Goal: Information Seeking & Learning: Learn about a topic

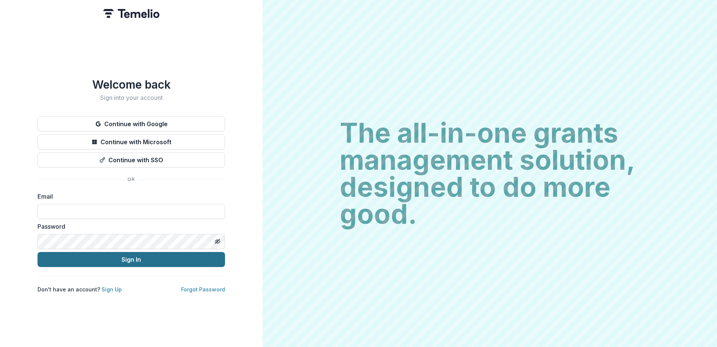
type input "**********"
click at [118, 253] on button "Sign In" at bounding box center [132, 259] width 188 height 15
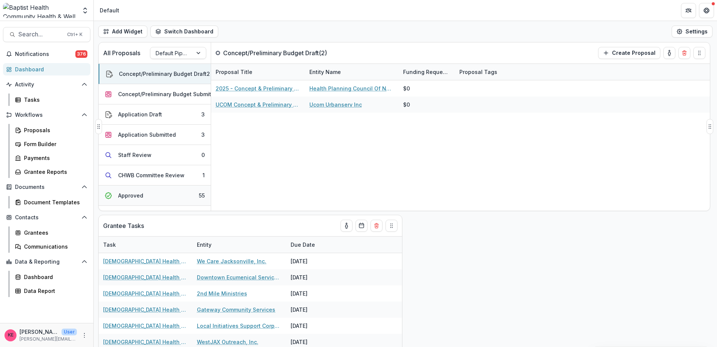
click at [150, 194] on button "Approved 55" at bounding box center [155, 195] width 112 height 20
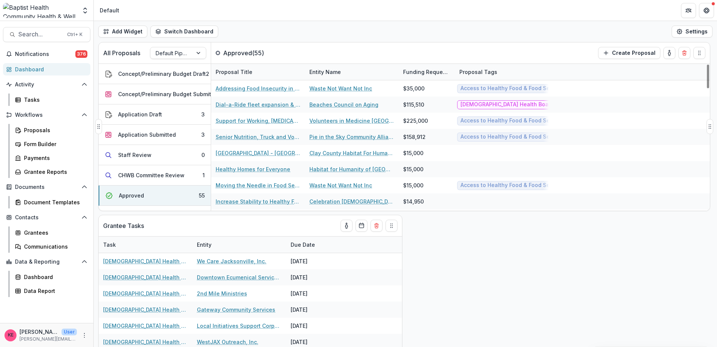
click at [315, 72] on div "Entity Name" at bounding box center [325, 72] width 41 height 8
click at [319, 104] on button "Sort Ascending" at bounding box center [352, 104] width 90 height 12
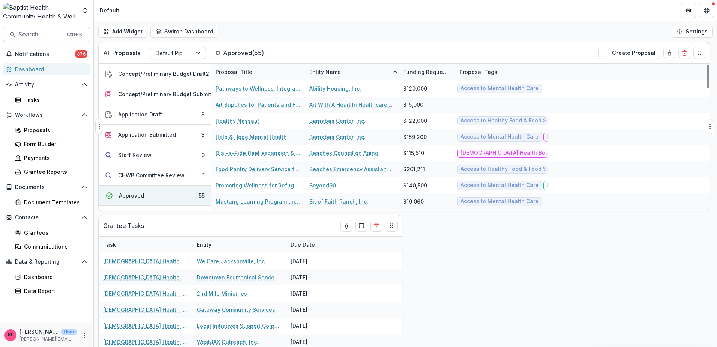
click at [286, 53] on div "All Proposals Default Pipeline Approved ( 55 ) Create Proposal" at bounding box center [389, 52] width 580 height 21
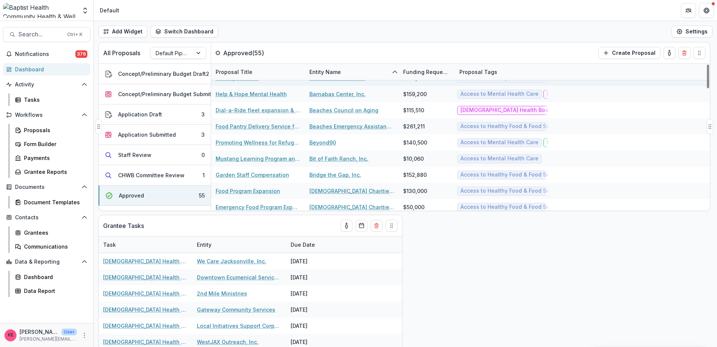
scroll to position [75, 0]
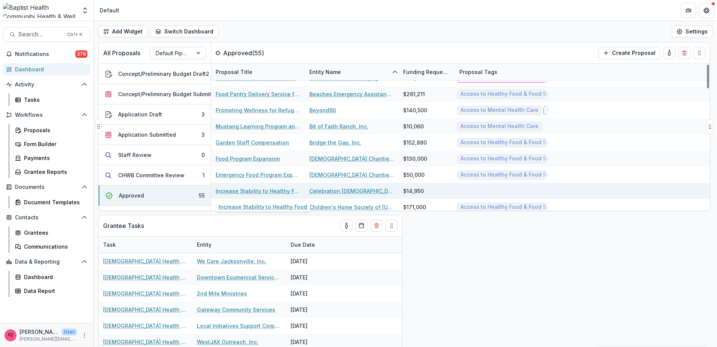
click at [280, 190] on link "Increase Stability to Healthy Food" at bounding box center [258, 191] width 85 height 8
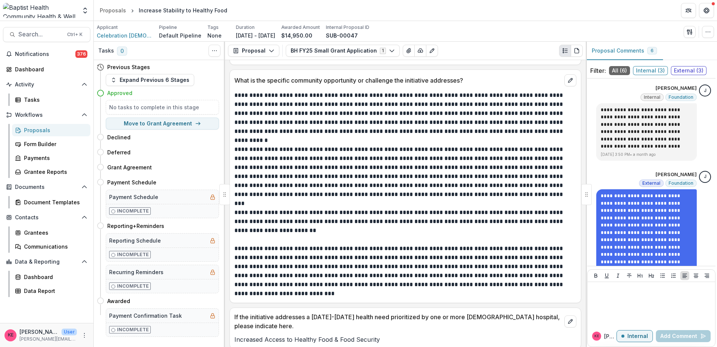
scroll to position [338, 0]
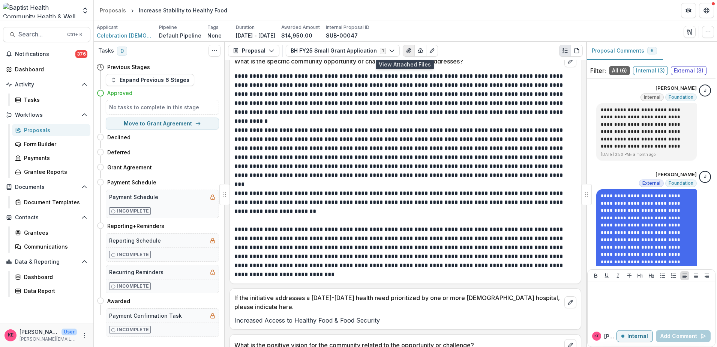
click at [406, 52] on icon "View Attached Files" at bounding box center [409, 51] width 6 height 6
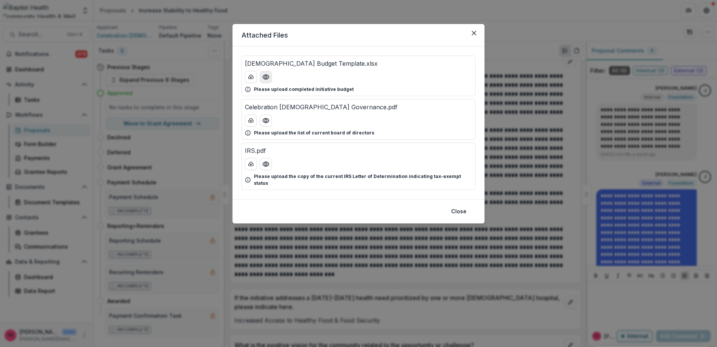
click at [265, 79] on icon "Preview Baptist Budget Template.xlsx" at bounding box center [266, 77] width 6 height 5
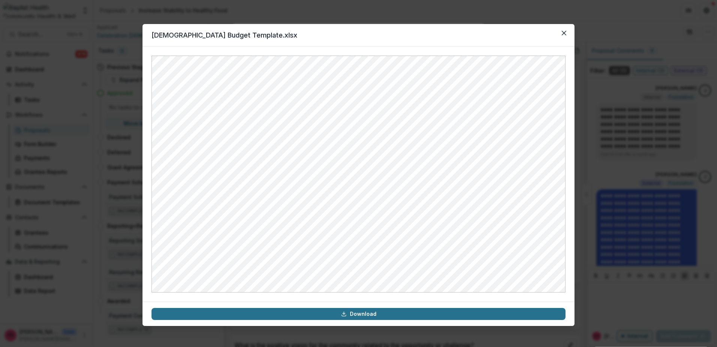
click at [343, 310] on link "Download" at bounding box center [359, 314] width 414 height 12
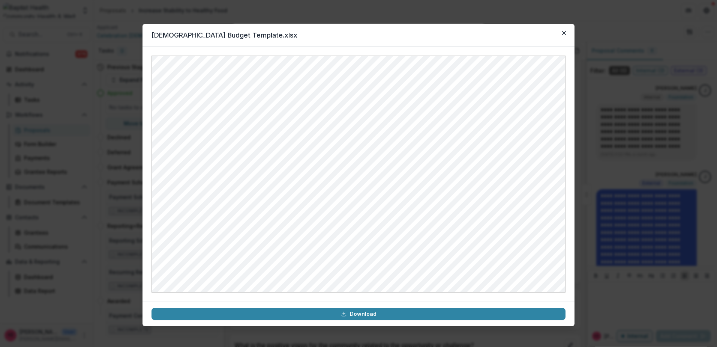
drag, startPoint x: 452, startPoint y: 34, endPoint x: 520, endPoint y: 35, distance: 68.3
click at [453, 34] on header "[DEMOGRAPHIC_DATA] Budget Template.xlsx" at bounding box center [359, 35] width 432 height 23
click at [564, 32] on icon "Close" at bounding box center [564, 33] width 5 height 5
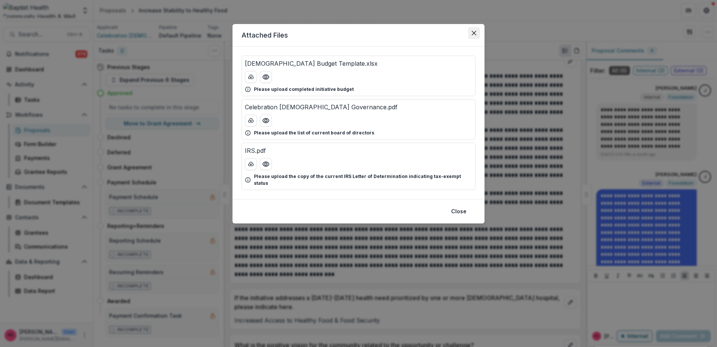
click at [474, 32] on icon "Close" at bounding box center [474, 33] width 5 height 5
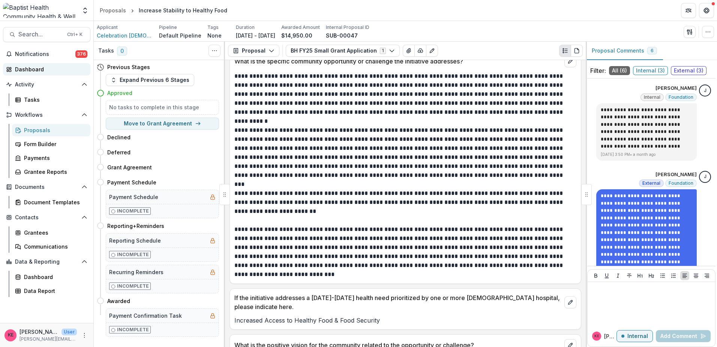
click at [38, 71] on div "Dashboard" at bounding box center [49, 69] width 69 height 8
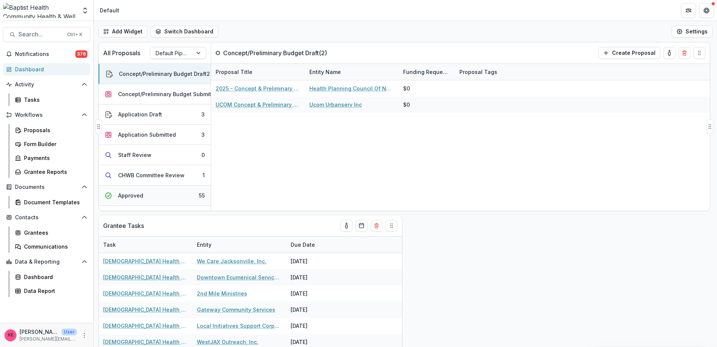
click at [135, 198] on div "Approved" at bounding box center [130, 195] width 25 height 8
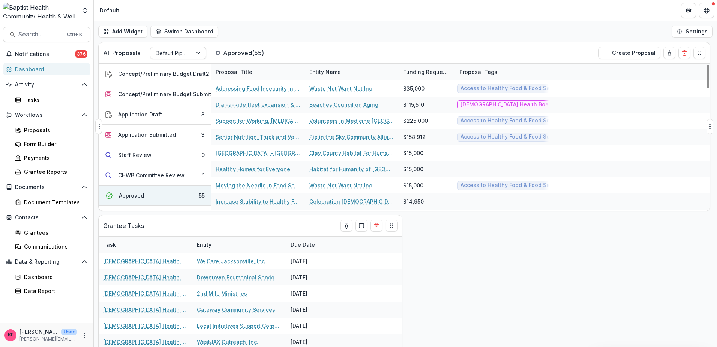
click at [321, 70] on div "Entity Name" at bounding box center [325, 72] width 41 height 8
click at [328, 106] on span "Sort Ascending" at bounding box center [340, 104] width 40 height 6
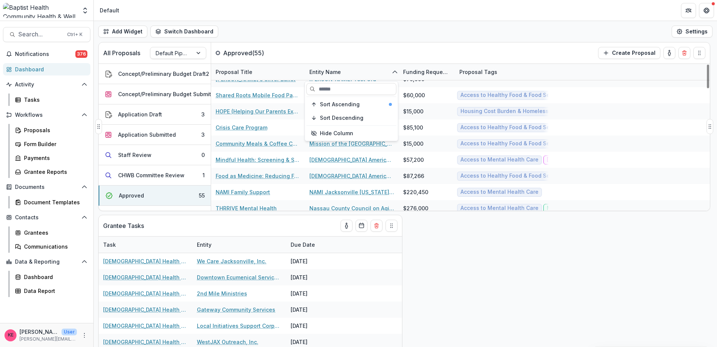
scroll to position [375, 0]
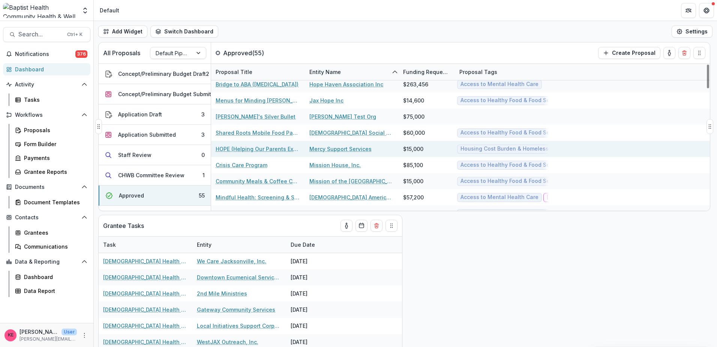
click at [266, 150] on link "HOPE (Helping Our Parents Excel)" at bounding box center [258, 149] width 85 height 8
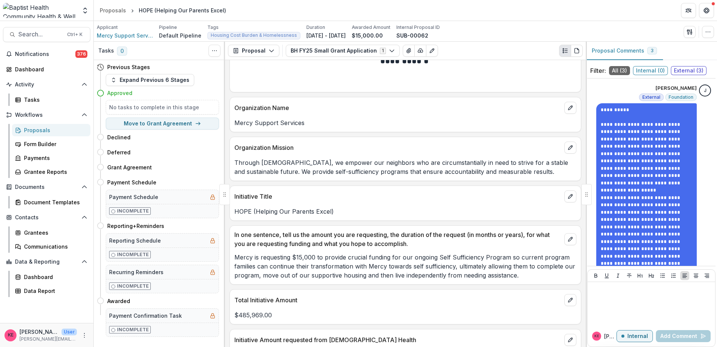
scroll to position [75, 0]
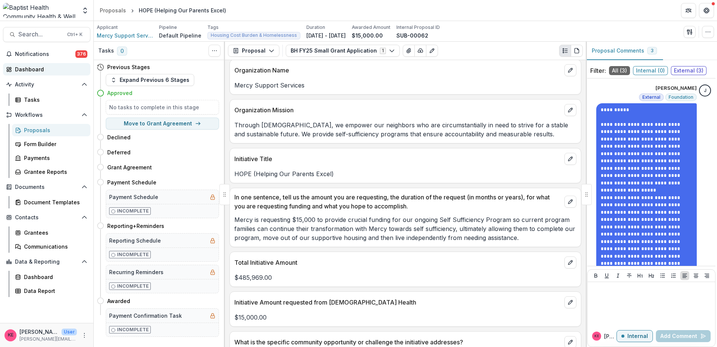
click at [41, 71] on div "Dashboard" at bounding box center [49, 69] width 69 height 8
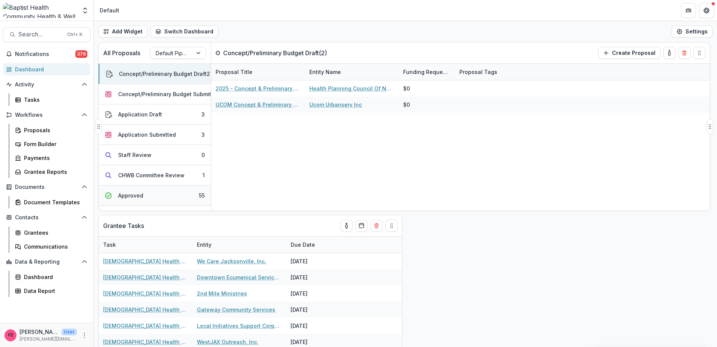
click at [157, 192] on button "Approved 55" at bounding box center [155, 195] width 112 height 20
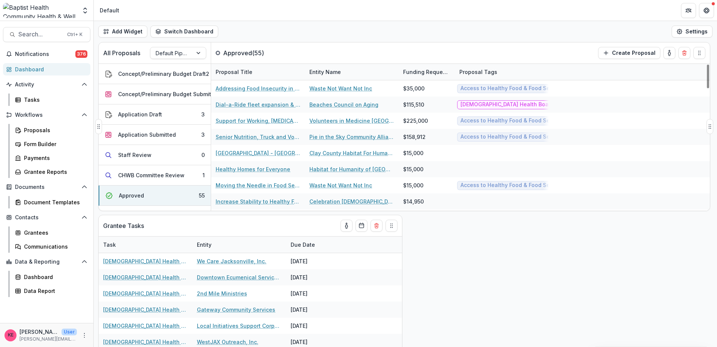
click at [320, 70] on div "Entity Name" at bounding box center [325, 72] width 41 height 8
click at [328, 106] on span "Sort Ascending" at bounding box center [340, 104] width 40 height 6
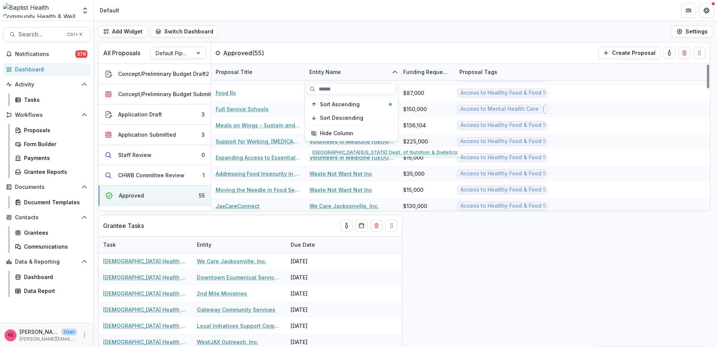
scroll to position [682, 0]
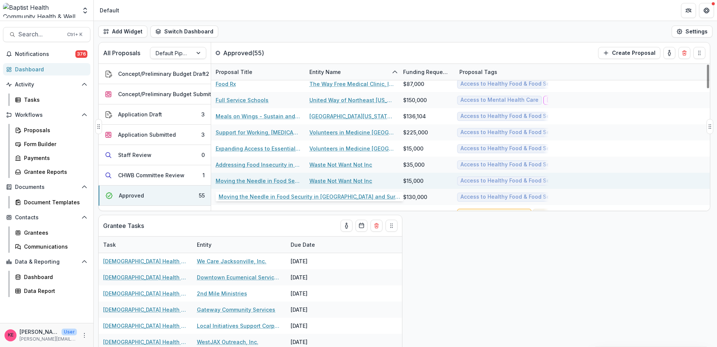
click at [268, 183] on link "Moving the Needle in Food Security in [GEOGRAPHIC_DATA] and Surrounding Counties" at bounding box center [258, 181] width 85 height 8
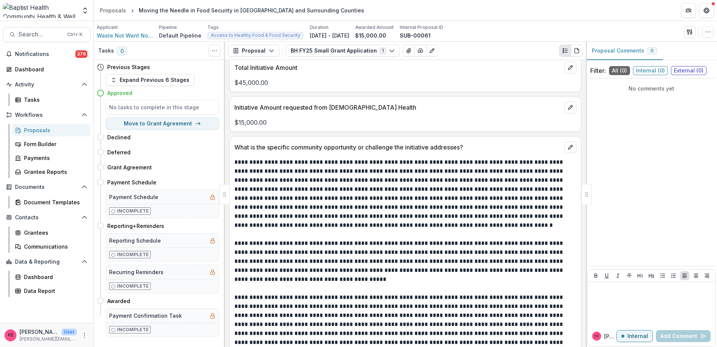
scroll to position [263, 0]
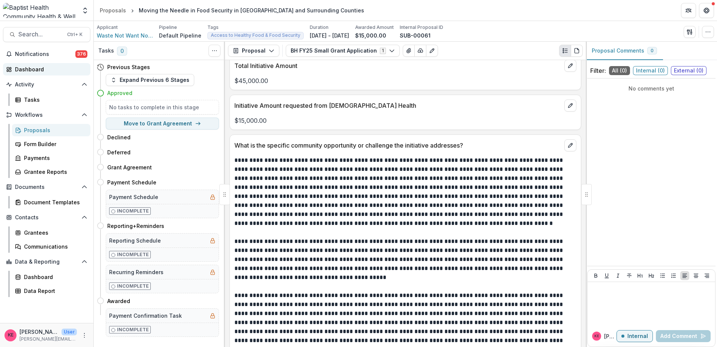
click at [36, 68] on div "Dashboard" at bounding box center [49, 69] width 69 height 8
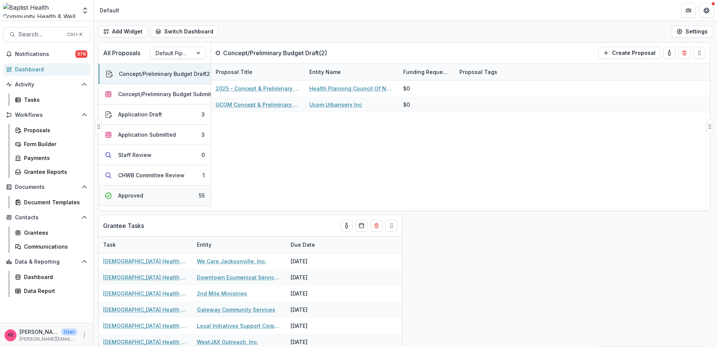
click at [147, 195] on button "Approved 55" at bounding box center [155, 195] width 112 height 20
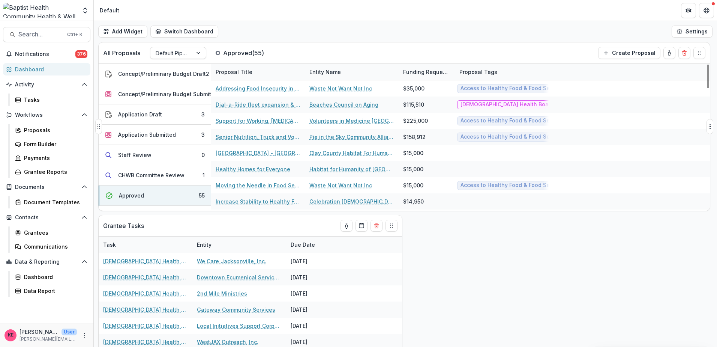
click at [322, 72] on div "Entity Name" at bounding box center [325, 72] width 41 height 8
click at [326, 104] on span "Sort Ascending" at bounding box center [340, 104] width 40 height 6
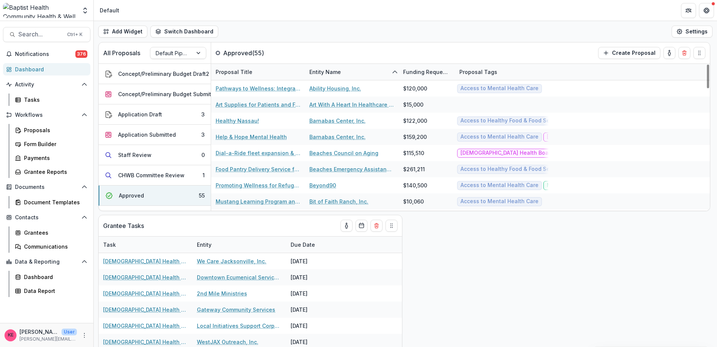
click at [391, 39] on div "Add Widget Switch Dashboard Default New Dashboard Settings" at bounding box center [406, 31] width 624 height 21
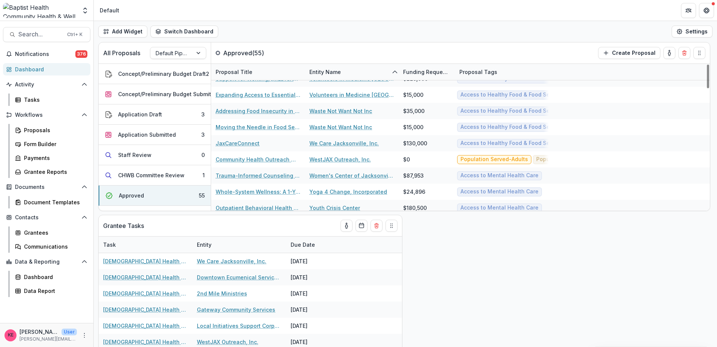
scroll to position [757, 0]
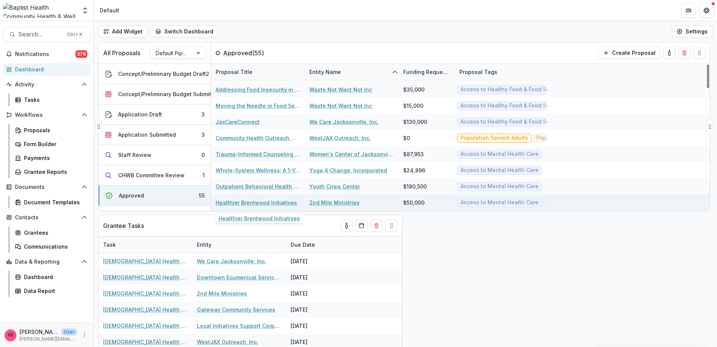
click at [266, 199] on link "Healthier Brentwood Initiatives" at bounding box center [256, 203] width 81 height 8
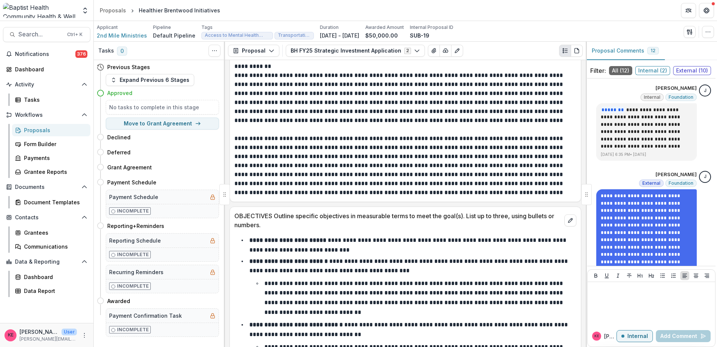
scroll to position [2402, 0]
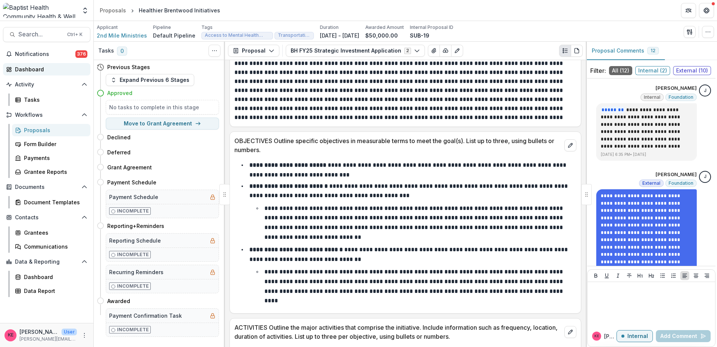
click at [19, 71] on div "Dashboard" at bounding box center [49, 69] width 69 height 8
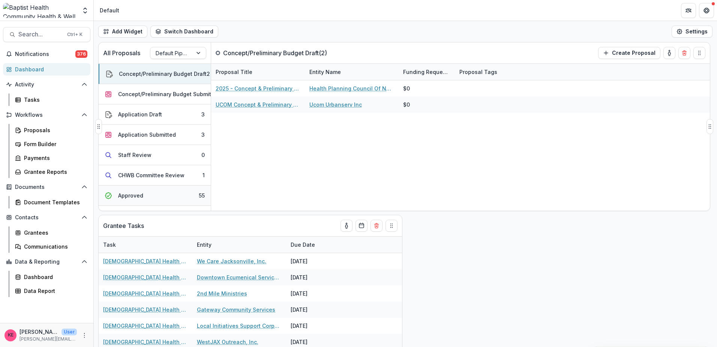
click at [146, 193] on button "Approved 55" at bounding box center [155, 195] width 112 height 20
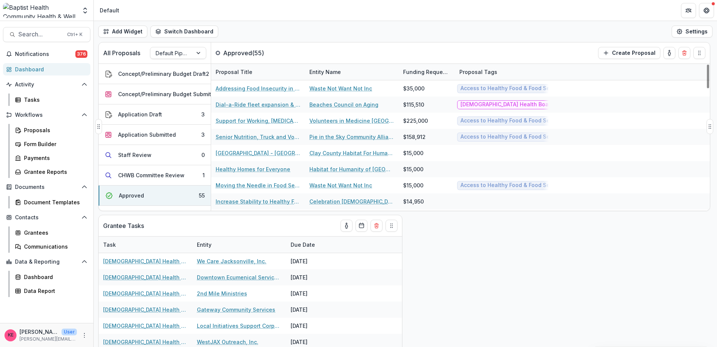
click at [339, 71] on div "Entity Name" at bounding box center [325, 72] width 41 height 8
click at [338, 104] on span "Sort Ascending" at bounding box center [340, 104] width 40 height 6
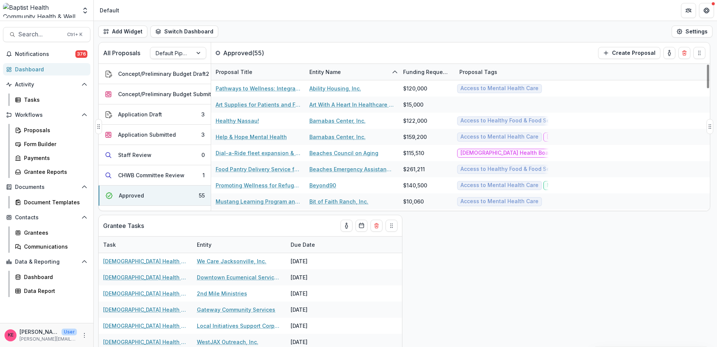
drag, startPoint x: 384, startPoint y: 44, endPoint x: 367, endPoint y: 73, distance: 33.5
click at [384, 44] on div "All Proposals Default Pipeline Approved ( 55 ) Create Proposal" at bounding box center [389, 52] width 580 height 21
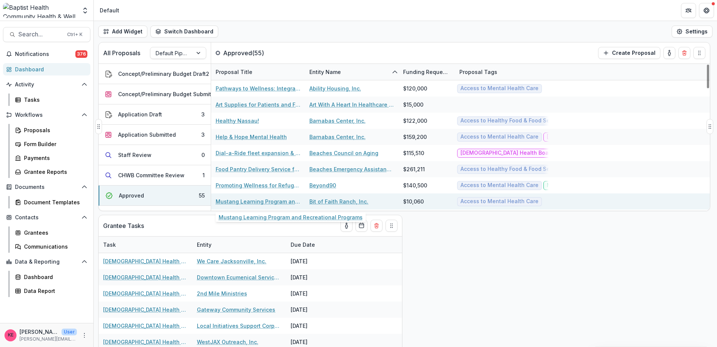
click at [282, 199] on link "Mustang Learning Program and Recreational Programs" at bounding box center [258, 201] width 85 height 8
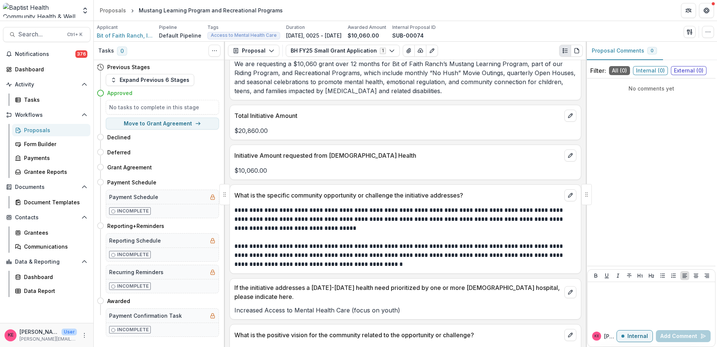
scroll to position [263, 0]
